Goal: Task Accomplishment & Management: Use online tool/utility

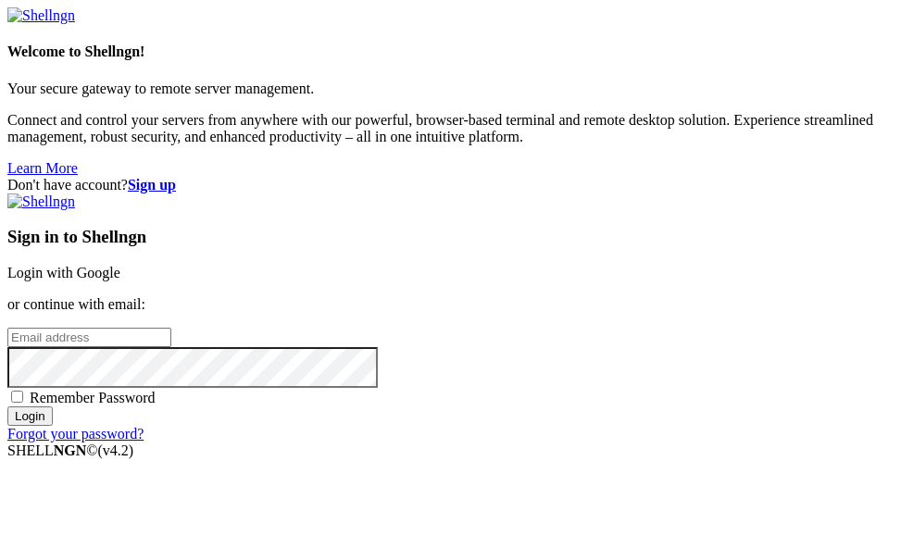
click at [156, 406] on span "Remember Password" at bounding box center [93, 398] width 126 height 16
click at [23, 403] on input "Remember Password" at bounding box center [17, 397] width 12 height 12
checkbox input "true"
click at [171, 328] on input "email" at bounding box center [89, 337] width 164 height 19
type input "[EMAIL_ADDRESS][DOMAIN_NAME]"
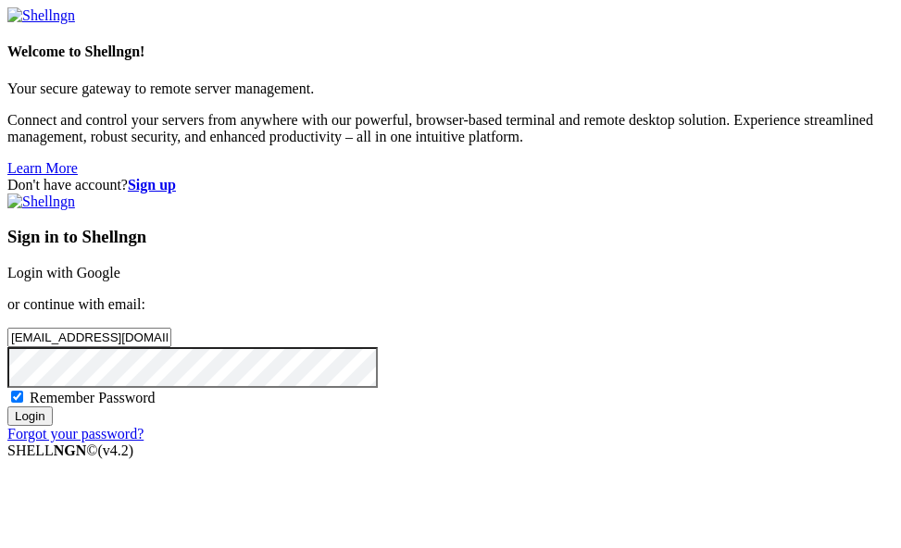
click at [7, 407] on input "Login" at bounding box center [29, 416] width 45 height 19
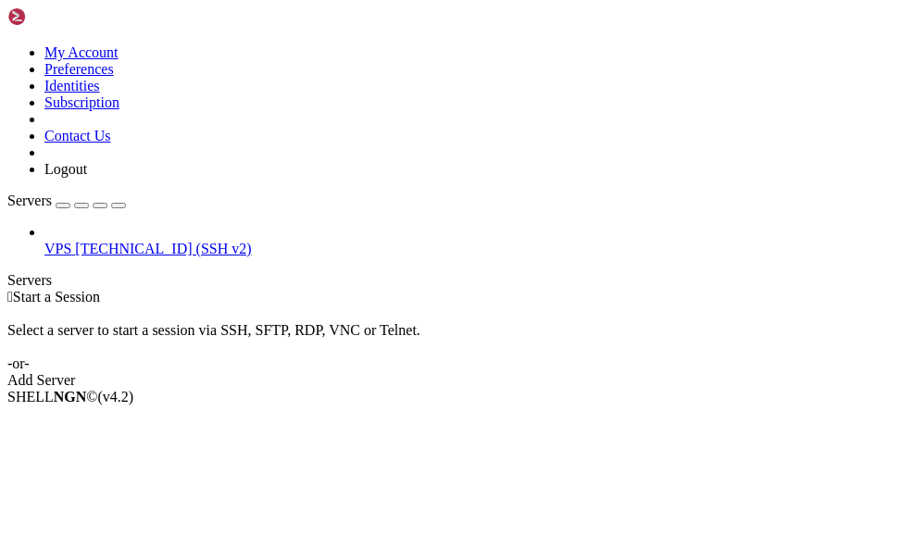
click at [85, 241] on span "[TECHNICAL_ID] (SSH v2)" at bounding box center [163, 249] width 176 height 16
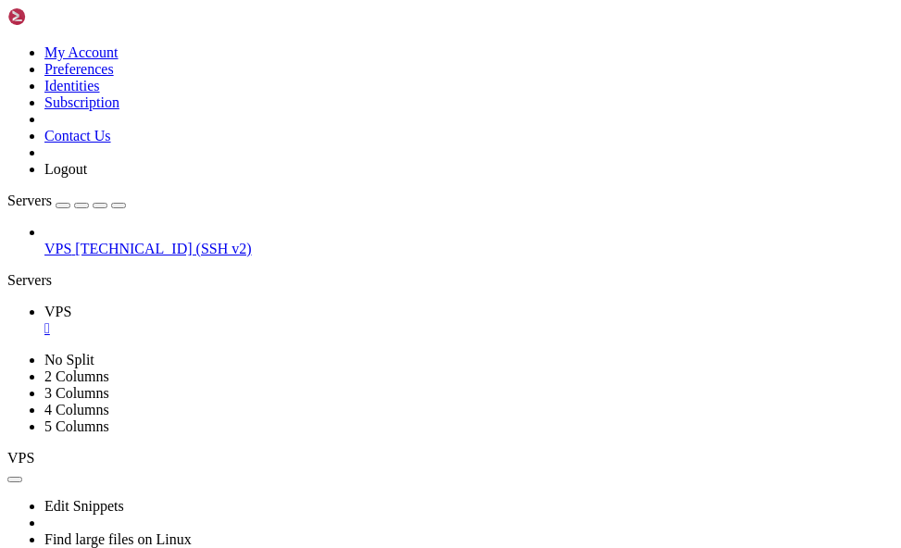
drag, startPoint x: 501, startPoint y: 779, endPoint x: 332, endPoint y: 781, distance: 169.5
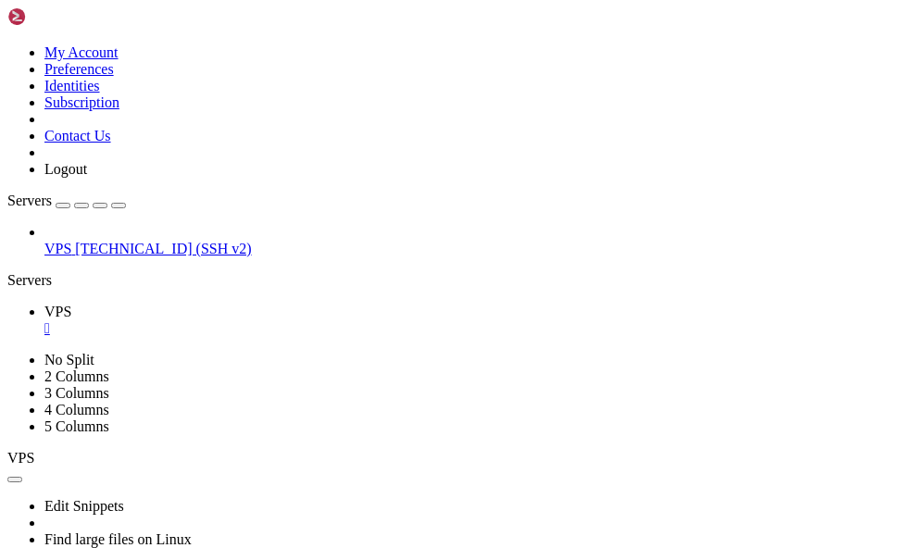
drag, startPoint x: 505, startPoint y: 784, endPoint x: 283, endPoint y: 786, distance: 222.3
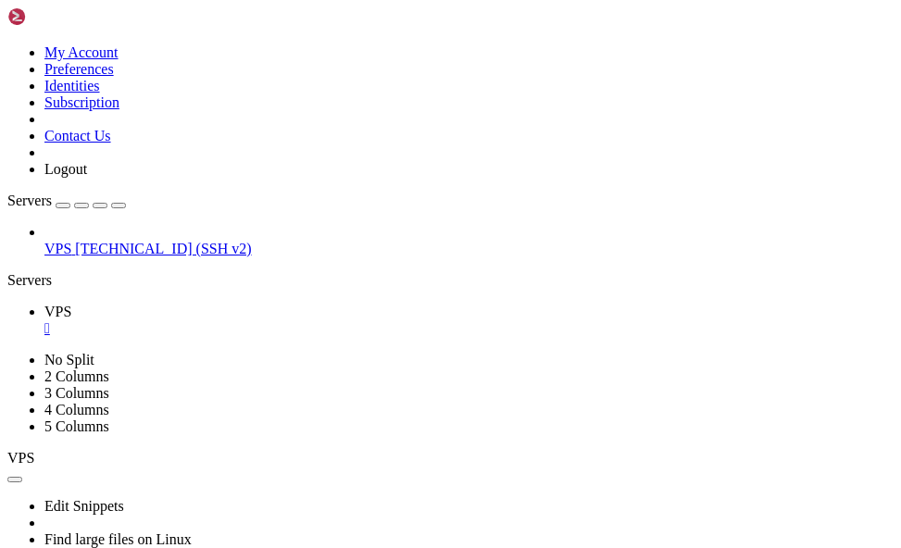
drag, startPoint x: 157, startPoint y: 1046, endPoint x: 13, endPoint y: 1047, distance: 143.6
